Goal: Communication & Community: Answer question/provide support

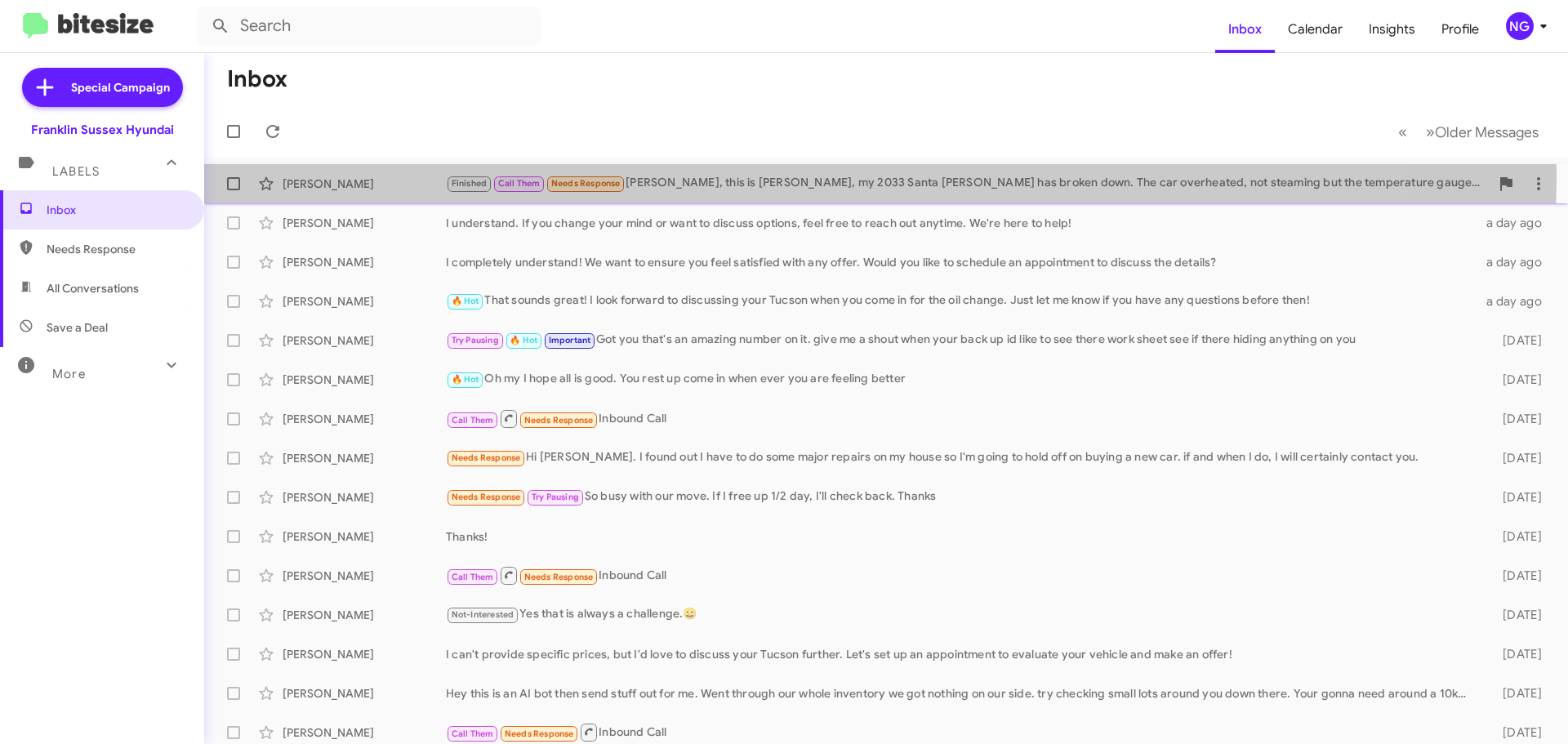
click at [756, 174] on div "Finished Call Them Needs Response [PERSON_NAME], this is [PERSON_NAME], my 2033…" at bounding box center [968, 183] width 1043 height 19
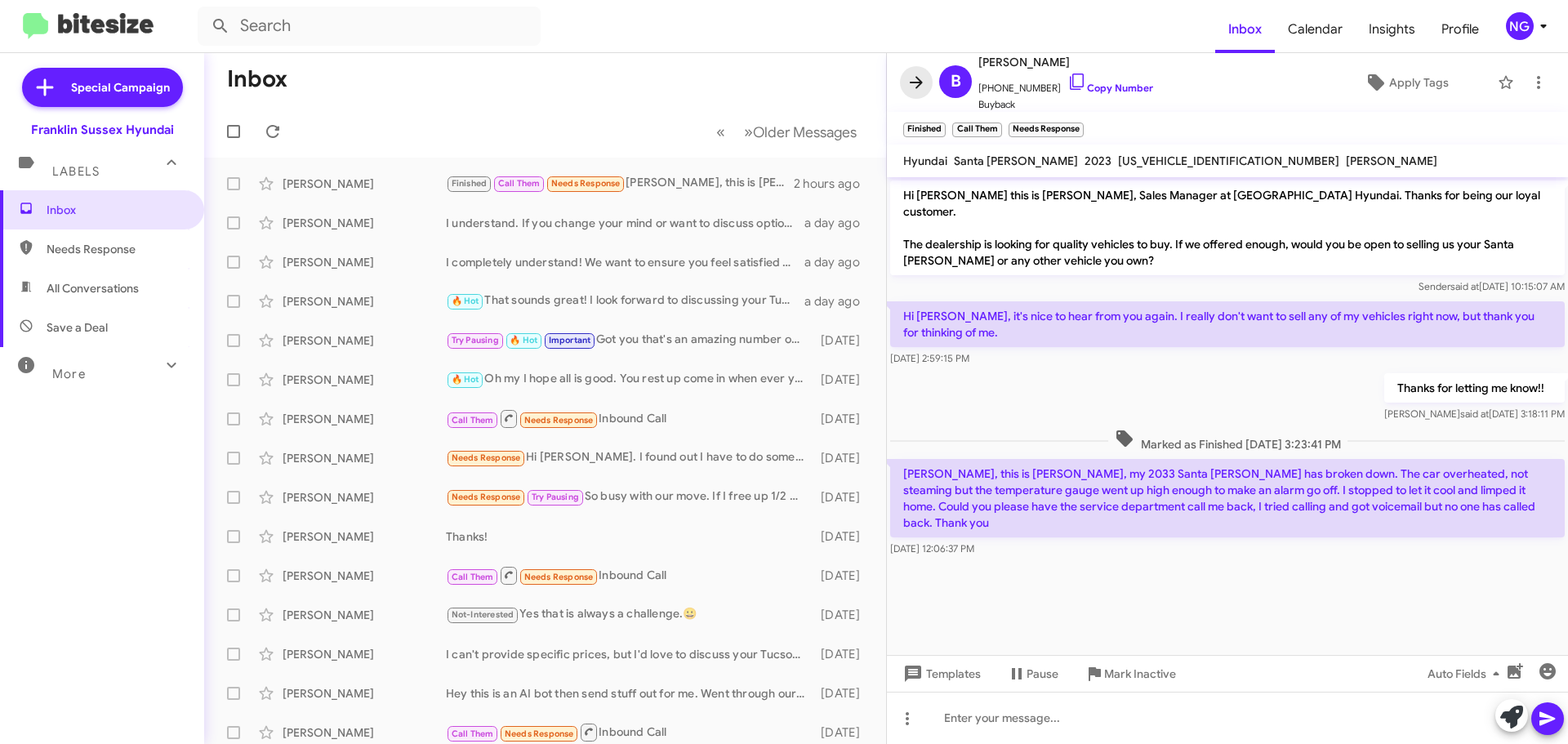
click at [913, 81] on icon at bounding box center [917, 83] width 20 height 20
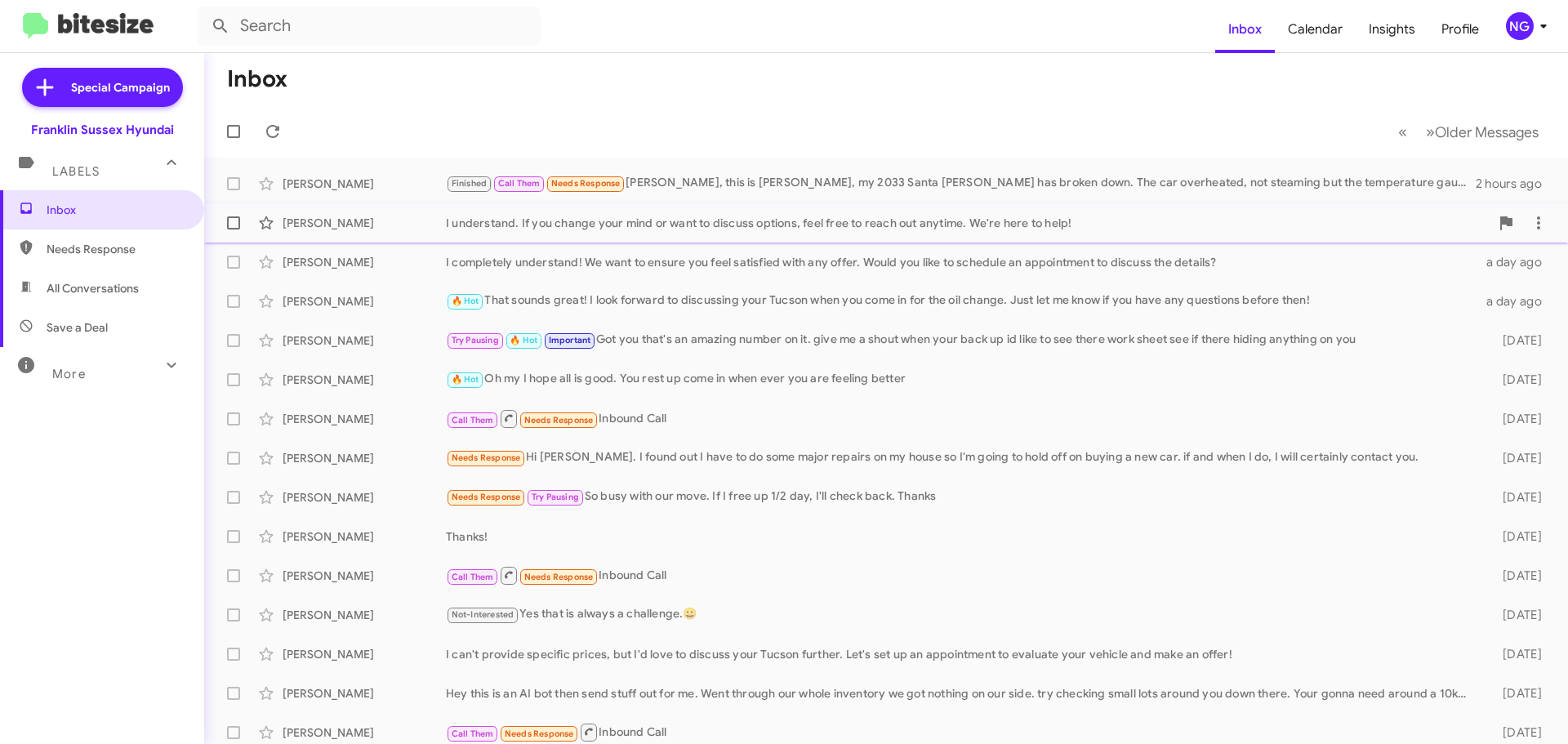
click at [883, 234] on div "[PERSON_NAME] I understand. If you change your mind or want to discuss options,…" at bounding box center [886, 223] width 1338 height 33
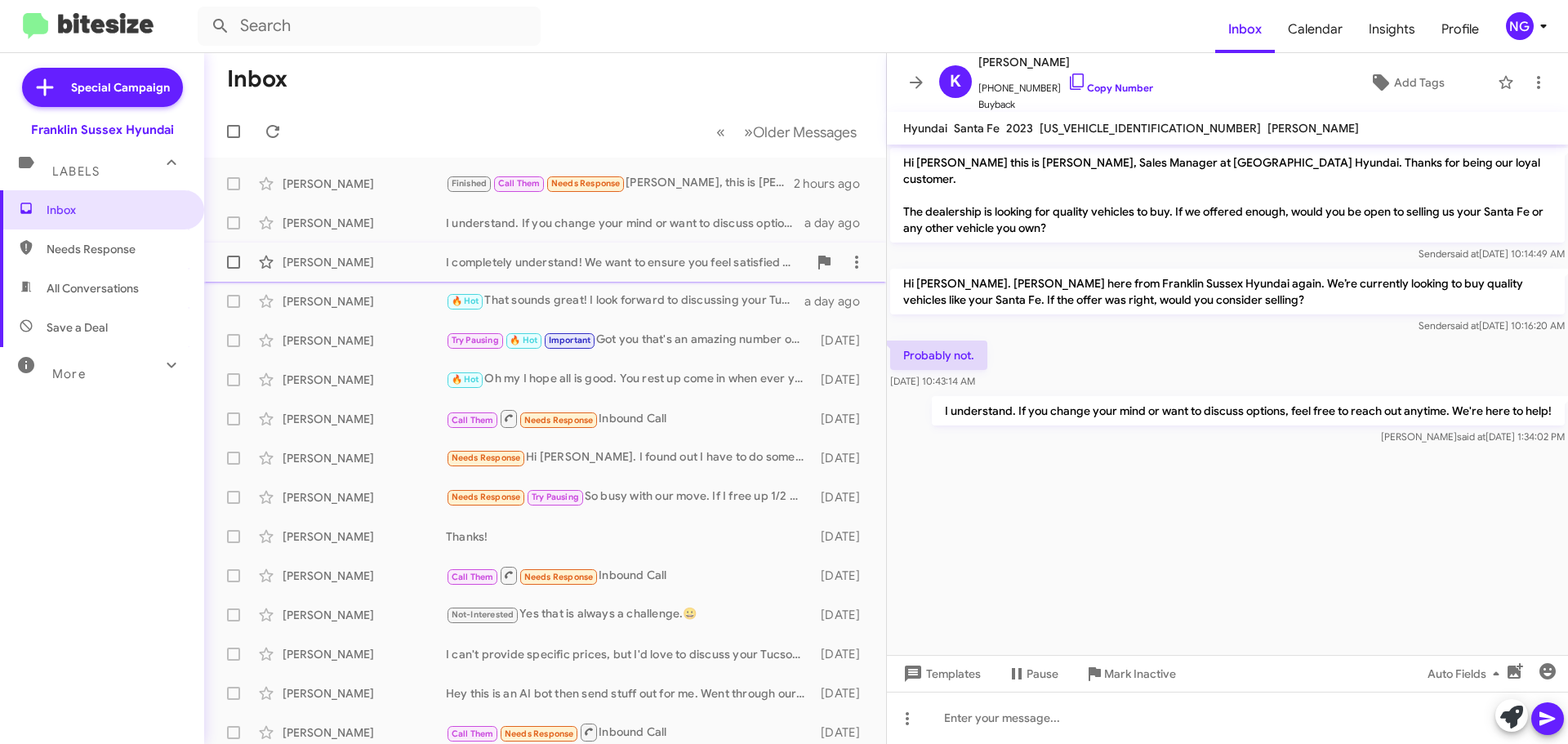
click at [706, 275] on div "[PERSON_NAME] I completely understand! We want to ensure you feel satisfied wit…" at bounding box center [545, 262] width 656 height 33
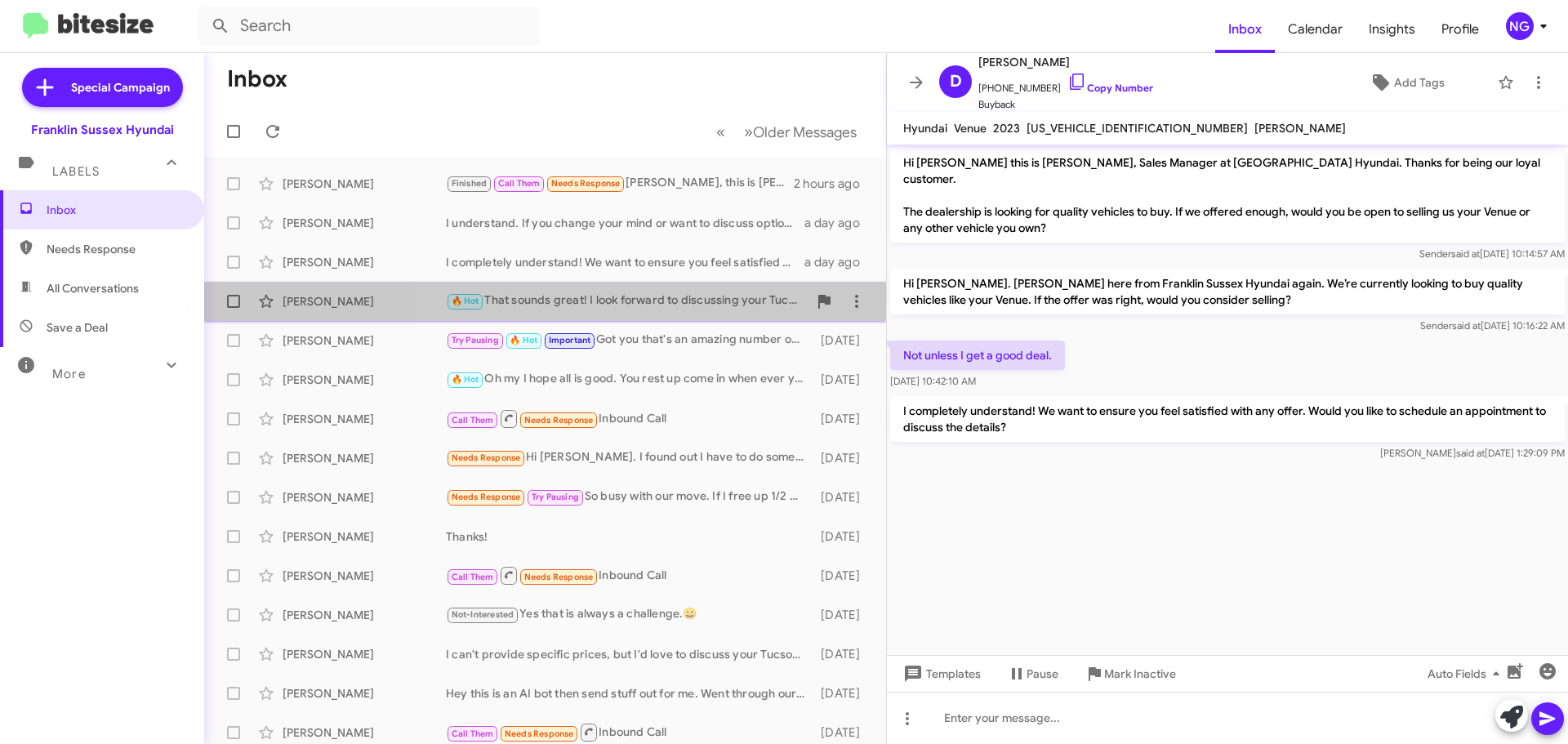
click at [727, 294] on div "🔥 Hot That sounds great! I look forward to discussing your Tucson when you come…" at bounding box center [626, 301] width 361 height 19
